Goal: Find specific page/section: Find specific page/section

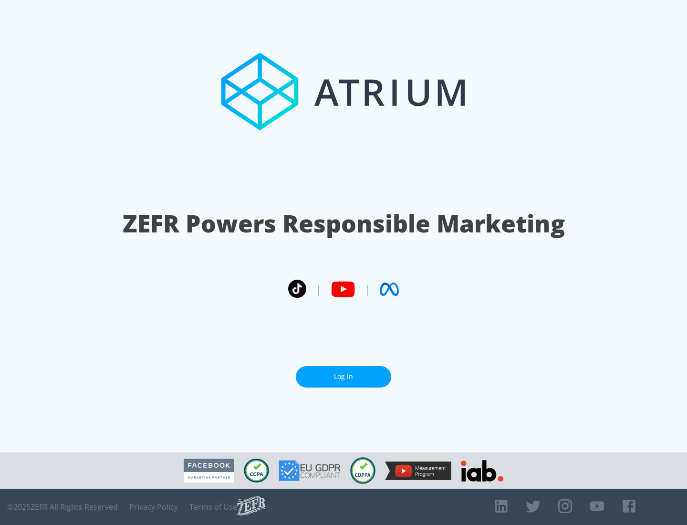
click at [343, 372] on link "Log In" at bounding box center [343, 376] width 95 height 21
